Goal: Information Seeking & Learning: Check status

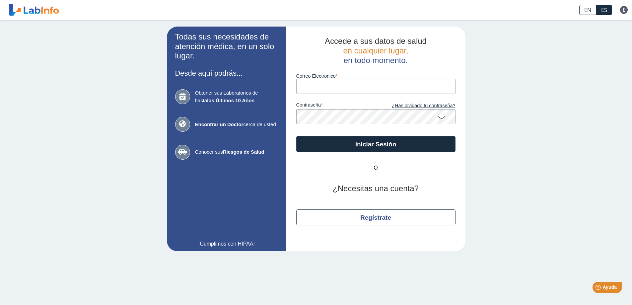
type input "valeria.menendez09@gmail.com"
click at [443, 116] on icon at bounding box center [442, 117] width 8 height 13
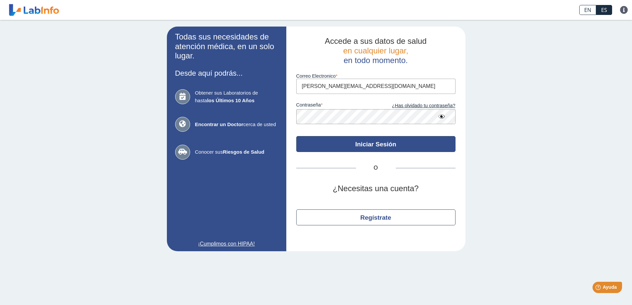
click at [381, 142] on button "Iniciar Sesión" at bounding box center [375, 144] width 159 height 16
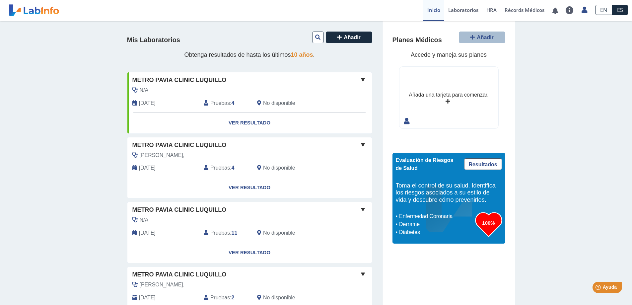
click at [218, 104] on span "Pruebas" at bounding box center [220, 103] width 20 height 8
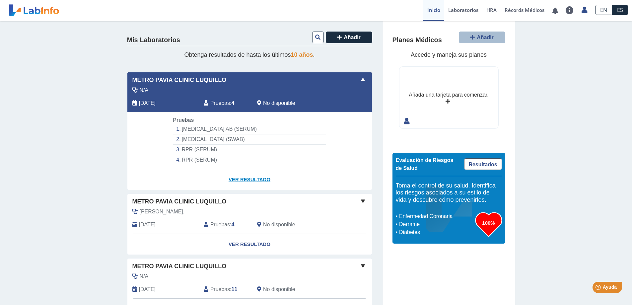
click at [247, 178] on link "Ver Resultado" at bounding box center [249, 179] width 245 height 21
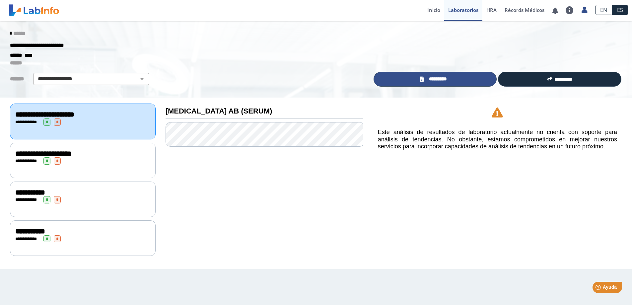
click at [430, 79] on span "*********" at bounding box center [438, 79] width 24 height 8
